Goal: Task Accomplishment & Management: Use online tool/utility

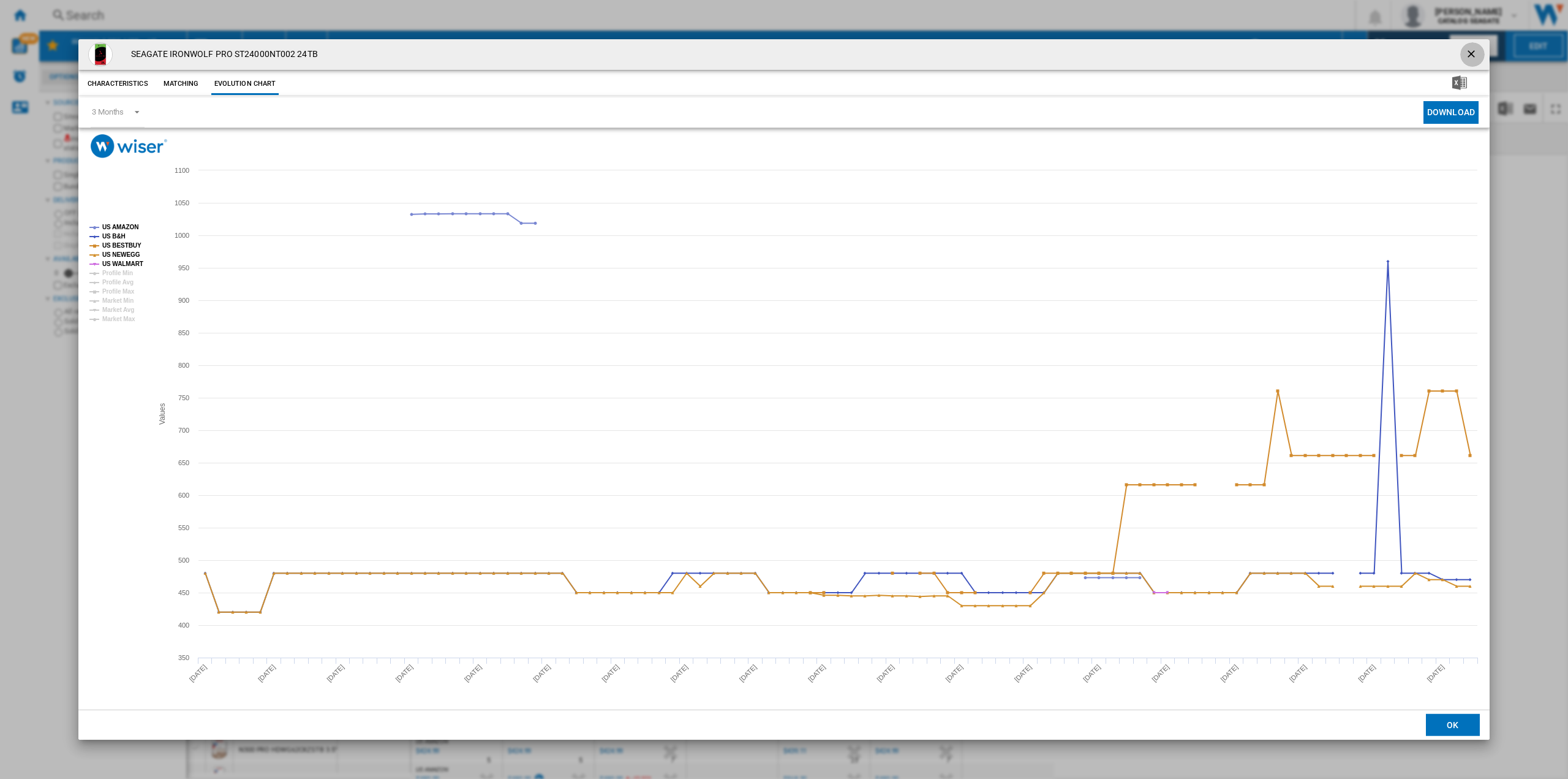
click at [1472, 51] on ng-md-icon "getI18NText('BUTTONS.CLOSE_DIALOG')" at bounding box center [1473, 55] width 14 height 14
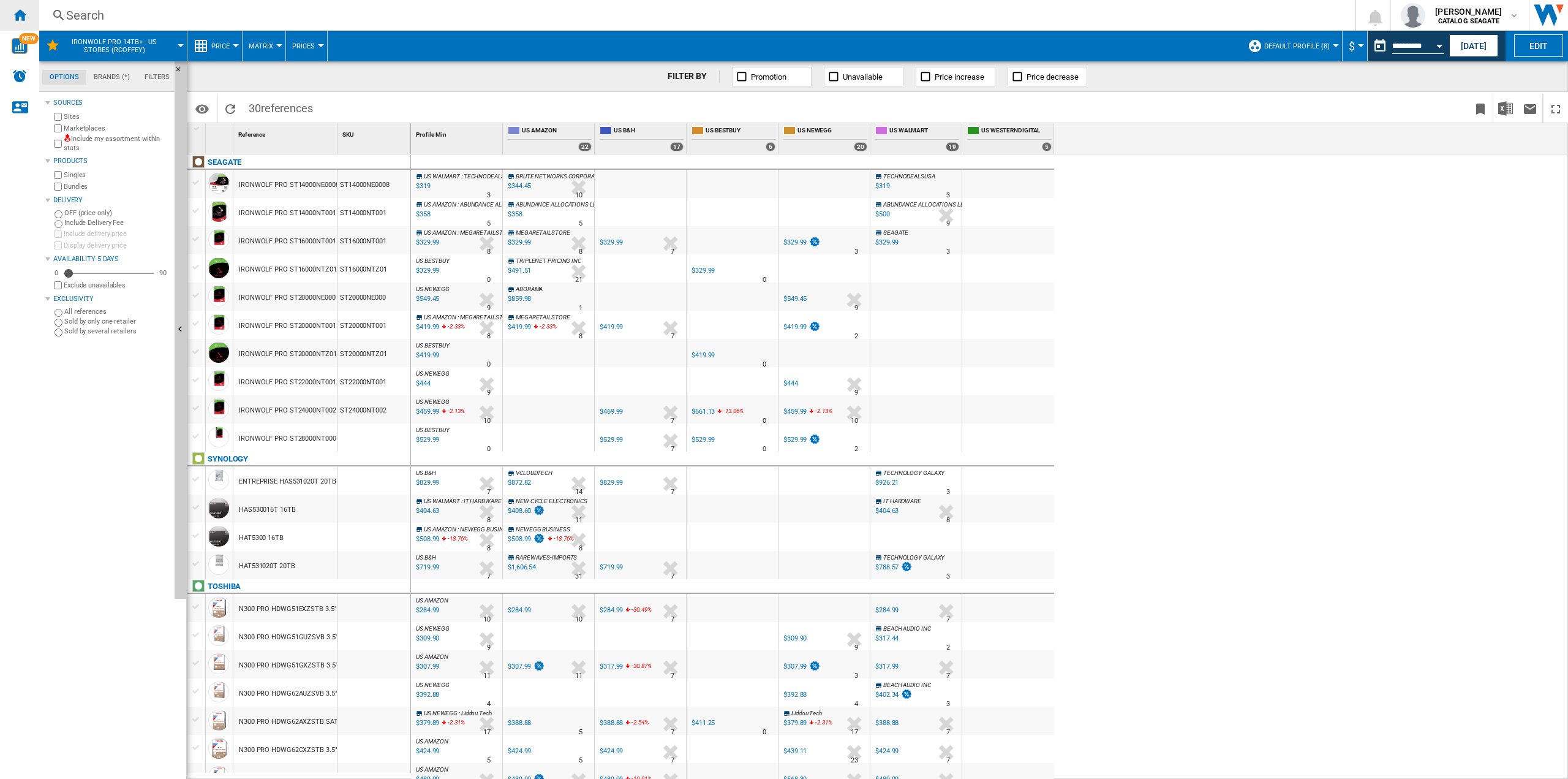
click at [14, 14] on ng-md-icon "Home" at bounding box center [19, 14] width 14 height 14
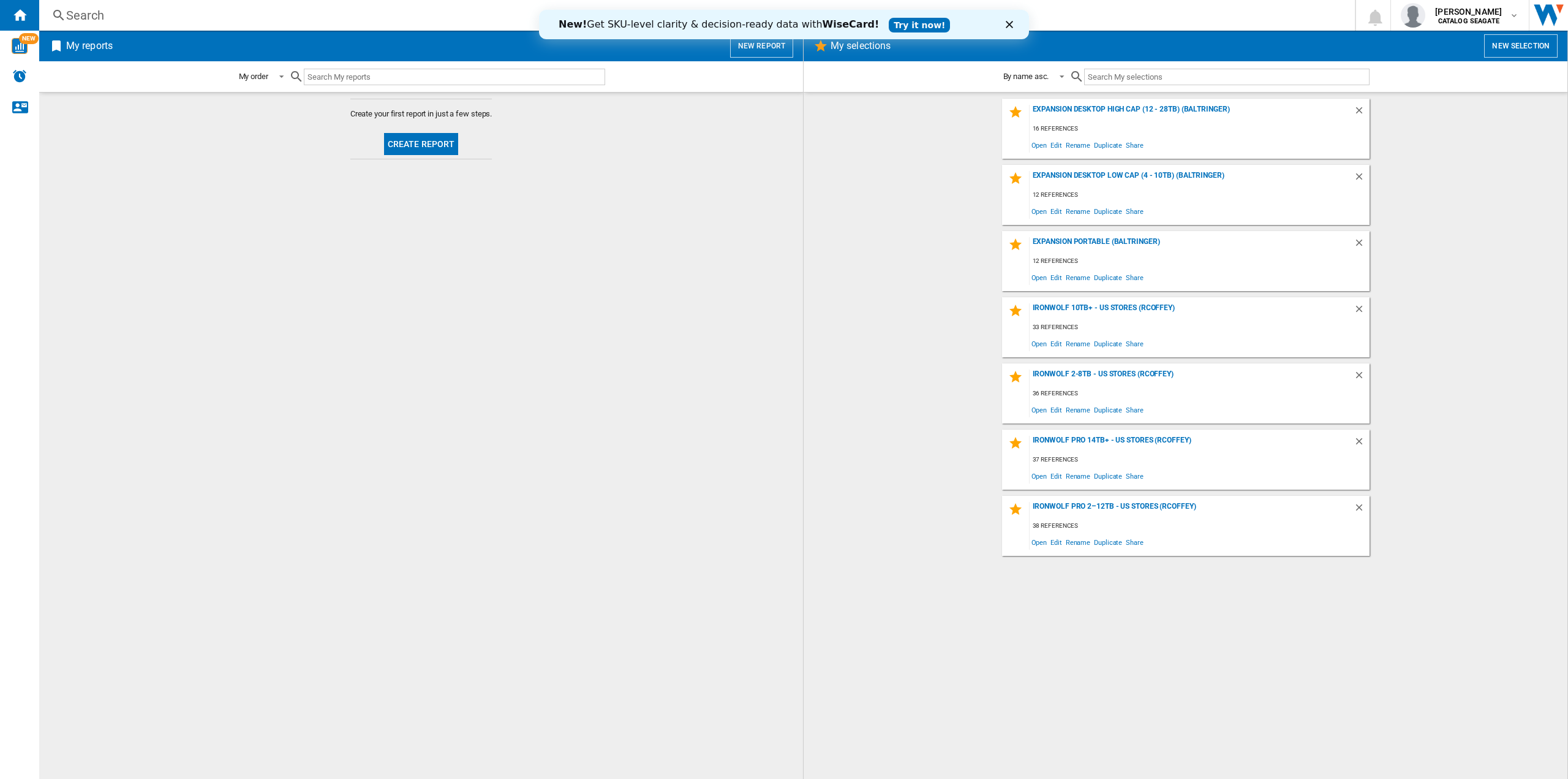
click at [435, 148] on button "Create report" at bounding box center [421, 144] width 75 height 22
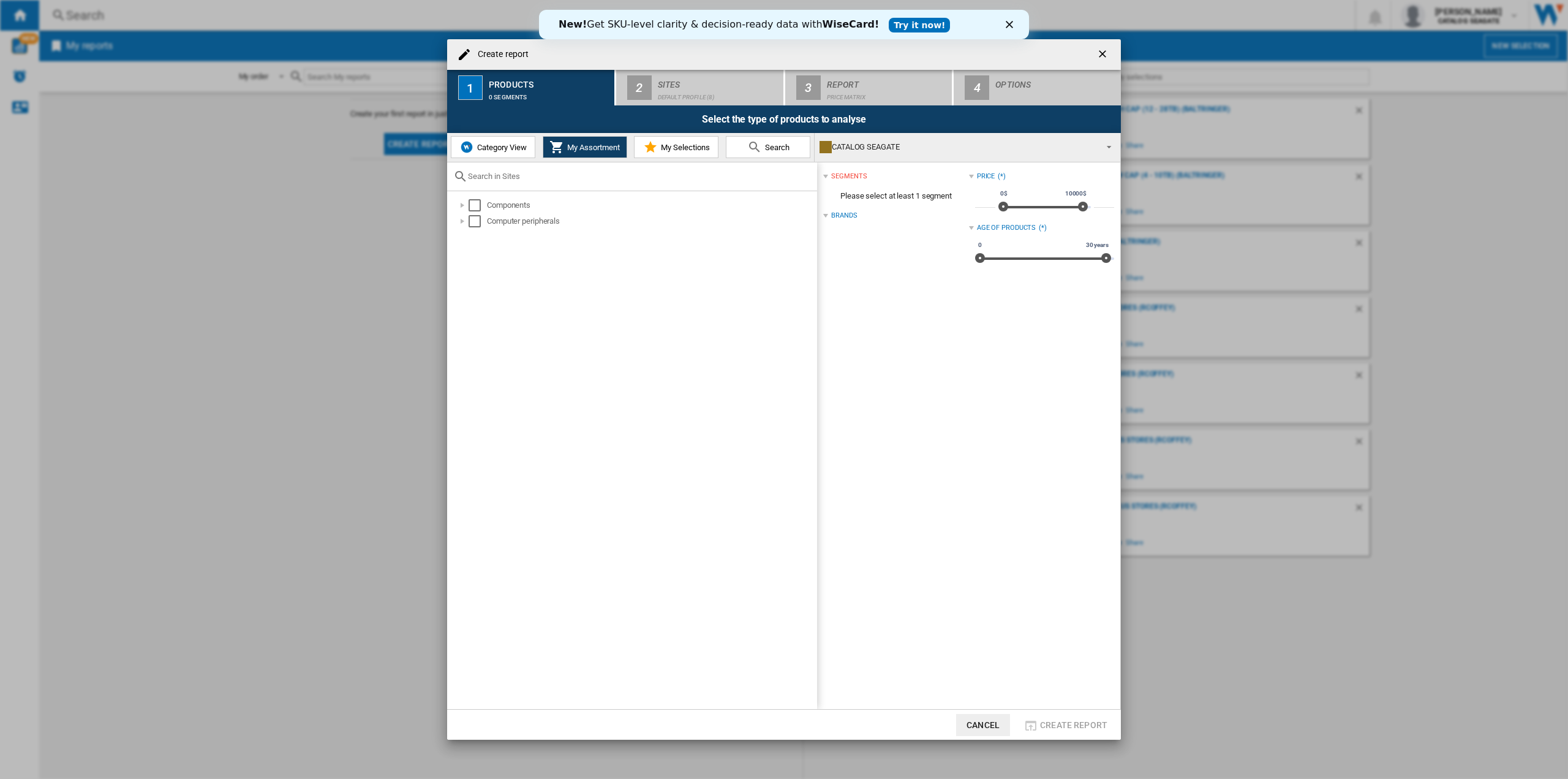
click at [890, 26] on link "Try it now!" at bounding box center [919, 25] width 61 height 14
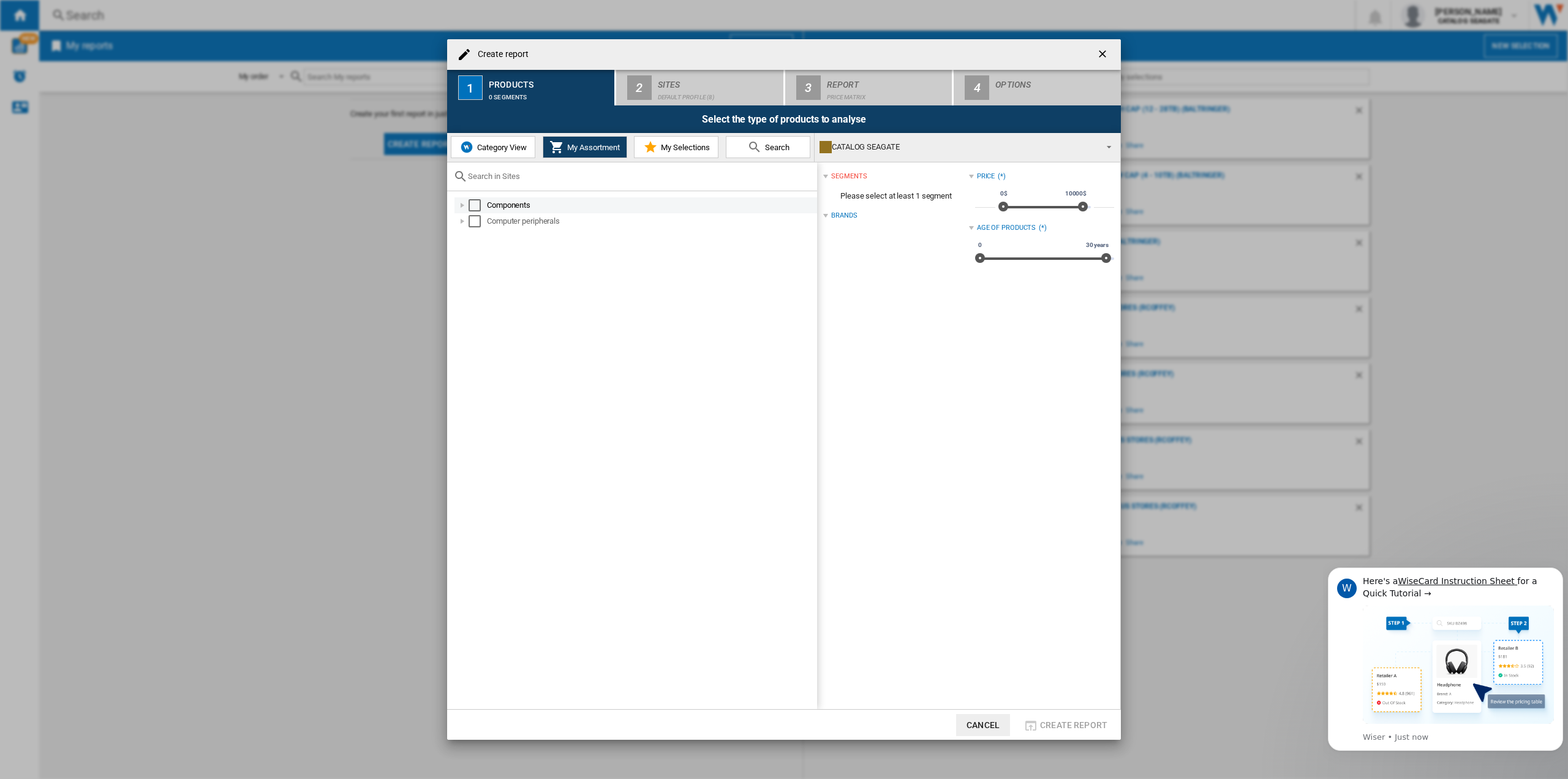
click at [464, 206] on div at bounding box center [462, 205] width 12 height 12
click at [460, 223] on div at bounding box center [462, 221] width 12 height 12
click at [478, 255] on div at bounding box center [476, 253] width 12 height 12
click at [488, 271] on div at bounding box center [489, 269] width 12 height 12
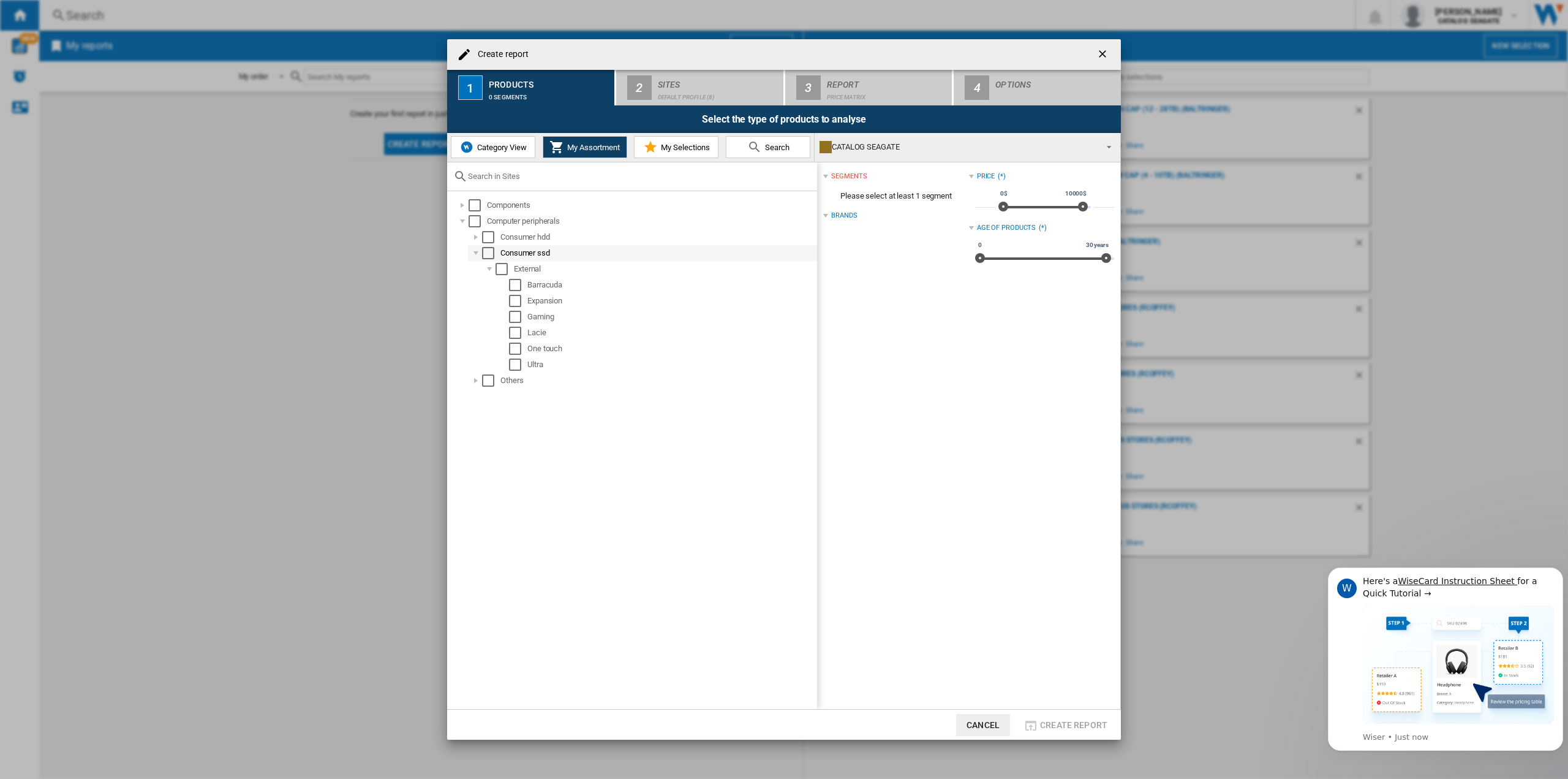
click at [492, 254] on div "Select" at bounding box center [488, 253] width 12 height 12
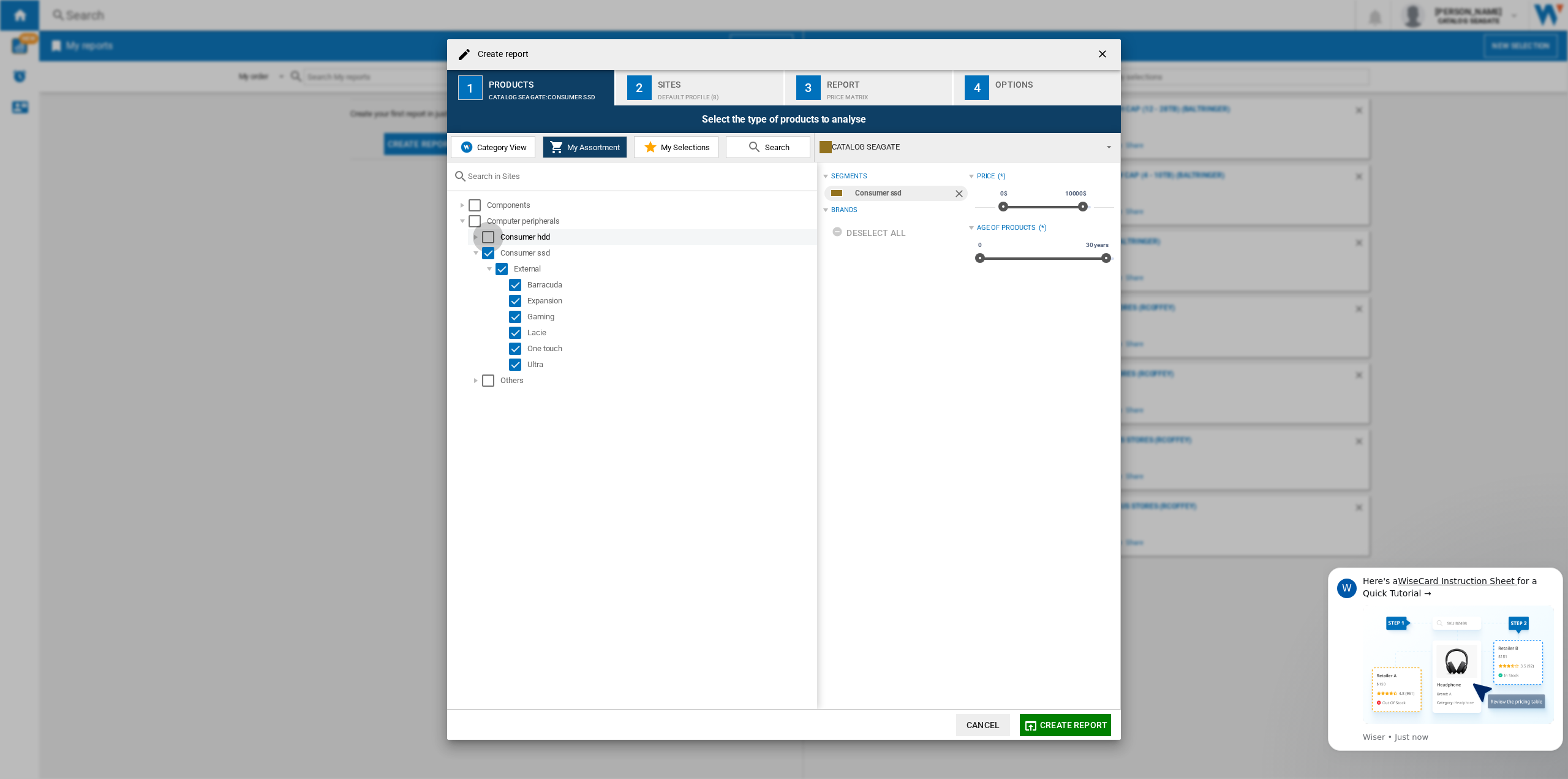
click at [487, 237] on div "Select" at bounding box center [488, 237] width 12 height 12
click at [475, 235] on div at bounding box center [476, 237] width 12 height 12
click at [679, 91] on div "Default profile (8)" at bounding box center [718, 94] width 120 height 13
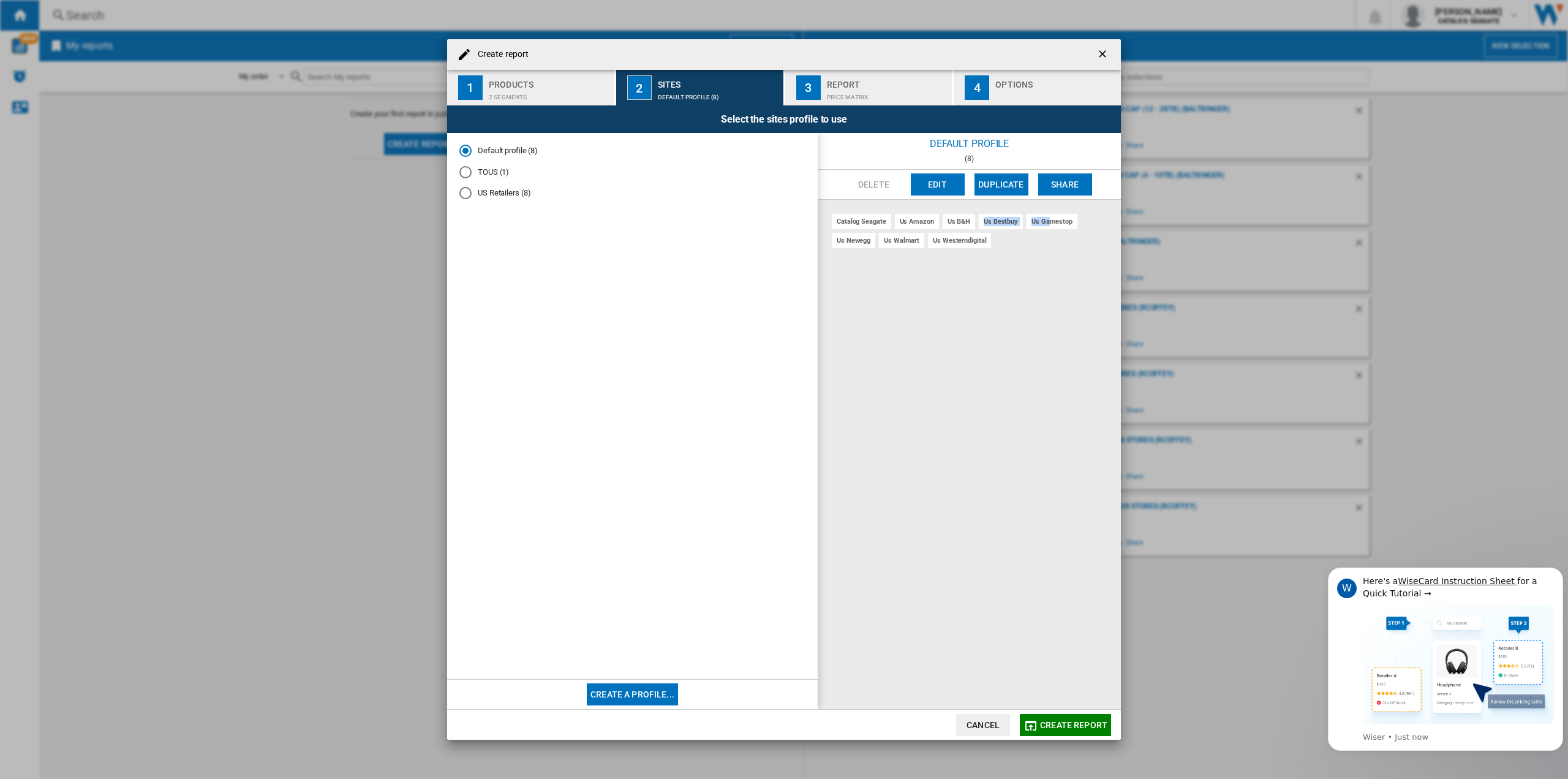
drag, startPoint x: 971, startPoint y: 221, endPoint x: 1048, endPoint y: 224, distance: 77.1
click at [1048, 224] on div "catalog seagate us amazon us b&h us bestbuy us gamestop us newegg us walmart us…" at bounding box center [970, 454] width 303 height 509
click at [1048, 224] on div "us gamestop" at bounding box center [1051, 221] width 51 height 15
drag, startPoint x: 1043, startPoint y: 240, endPoint x: 870, endPoint y: 229, distance: 173.3
click at [870, 229] on div "catalog seagate us amazon us b&h us bestbuy us gamestop us newegg us walmart us…" at bounding box center [970, 454] width 303 height 509
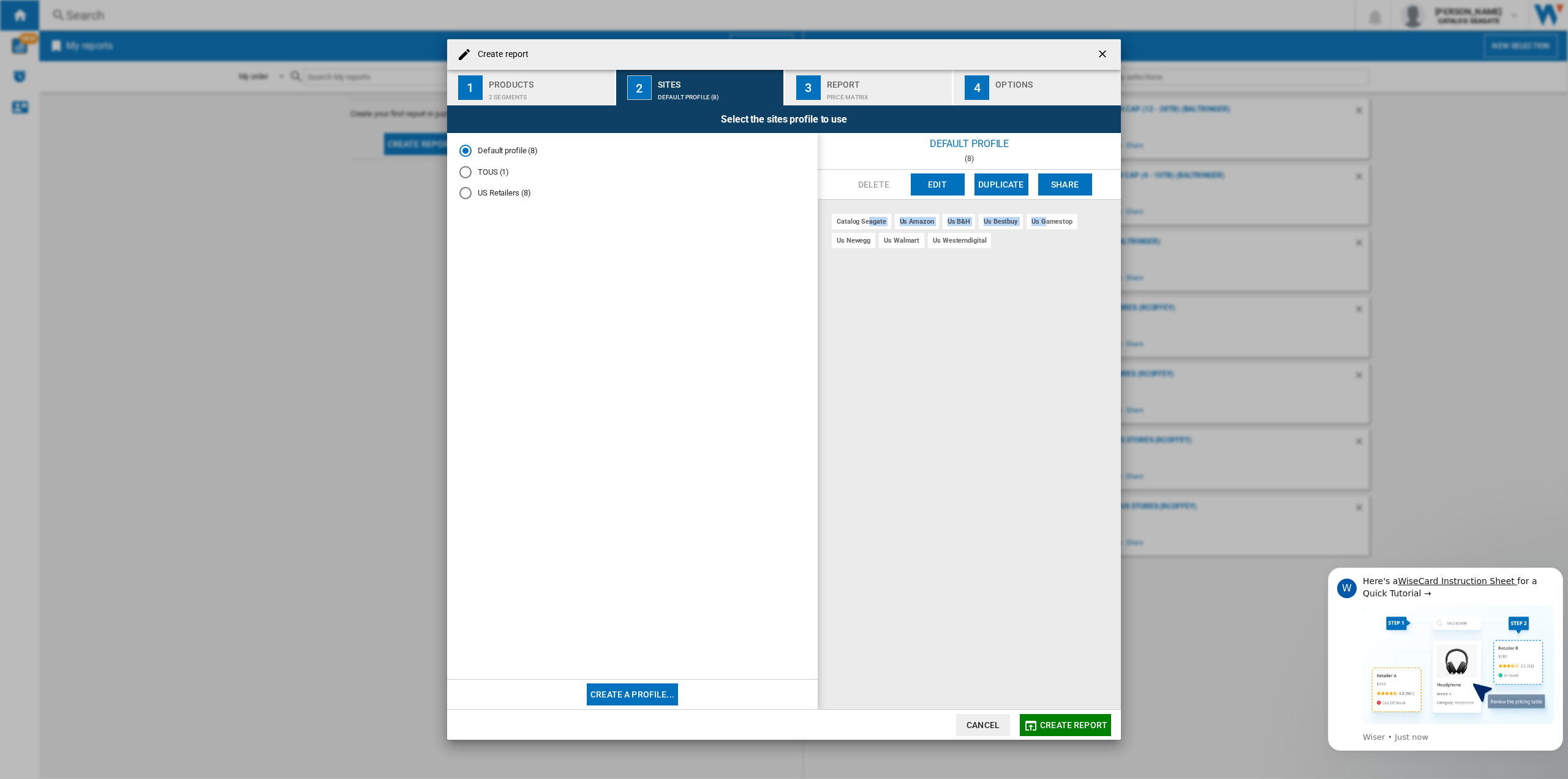
click at [870, 230] on div "catalog seagate us amazon us b&h us bestbuy us gamestop us newegg us walmart us…" at bounding box center [970, 454] width 303 height 509
click at [866, 90] on div "Price Matrix" at bounding box center [887, 94] width 120 height 13
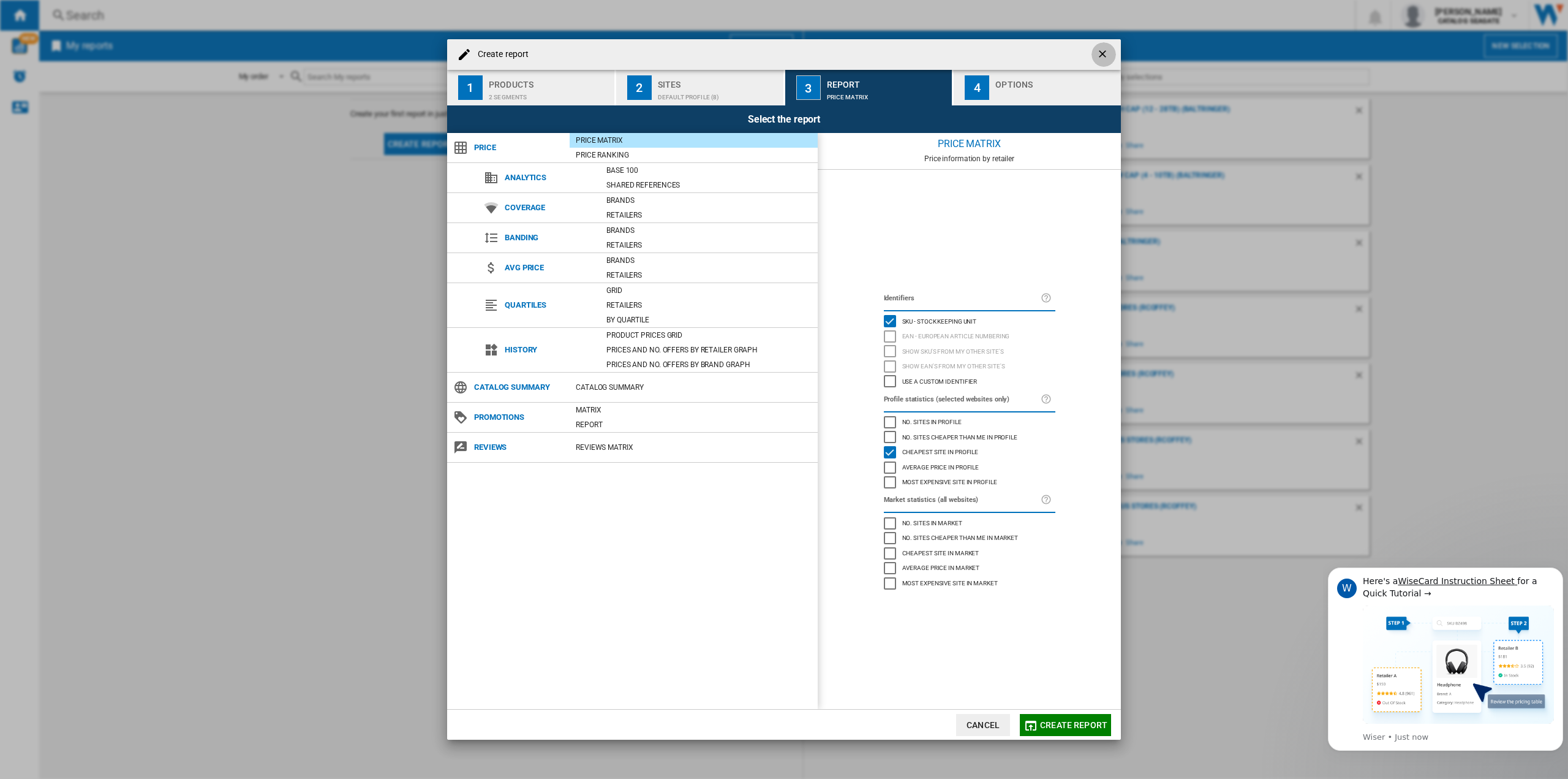
click at [1104, 52] on ng-md-icon "getI18NText('BUTTONS.CLOSE_DIALOG')" at bounding box center [1104, 55] width 14 height 14
